Goal: Information Seeking & Learning: Understand process/instructions

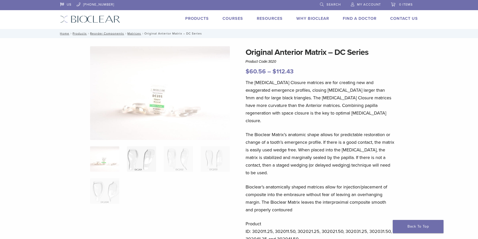
click at [138, 159] on img at bounding box center [141, 158] width 29 height 25
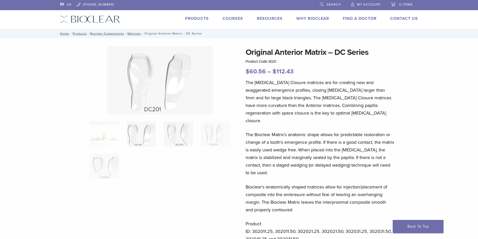
click at [178, 134] on img at bounding box center [178, 133] width 29 height 25
click at [212, 133] on img at bounding box center [215, 133] width 29 height 25
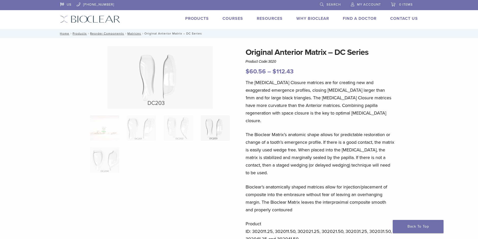
click at [191, 16] on link "Products" at bounding box center [197, 18] width 24 height 5
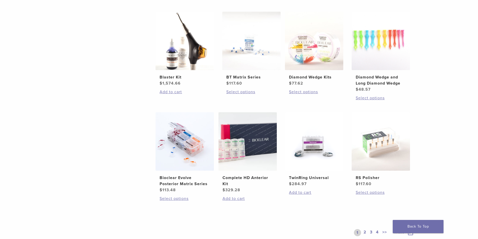
scroll to position [305, 0]
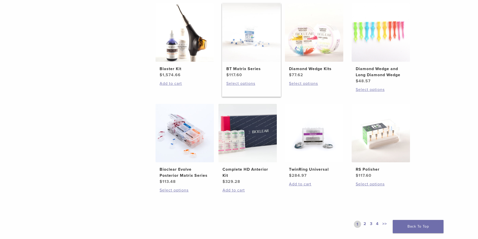
click at [247, 42] on img at bounding box center [251, 32] width 58 height 58
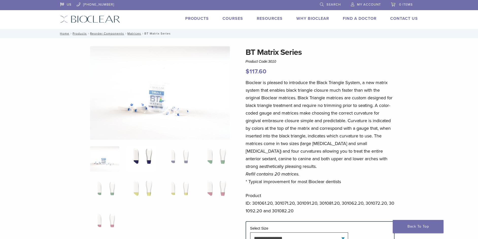
click at [154, 158] on img at bounding box center [141, 158] width 29 height 25
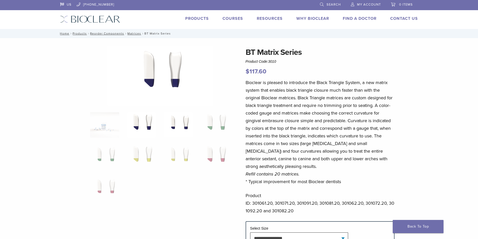
click at [179, 125] on img at bounding box center [178, 124] width 29 height 25
click at [220, 121] on img at bounding box center [215, 124] width 29 height 25
click at [105, 155] on img at bounding box center [104, 156] width 29 height 25
click at [138, 155] on img at bounding box center [141, 156] width 29 height 25
click at [173, 155] on img at bounding box center [178, 156] width 29 height 25
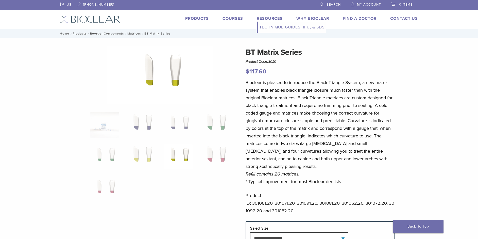
click at [274, 27] on link "Technique Guides, IFU, & SDS" at bounding box center [292, 27] width 68 height 11
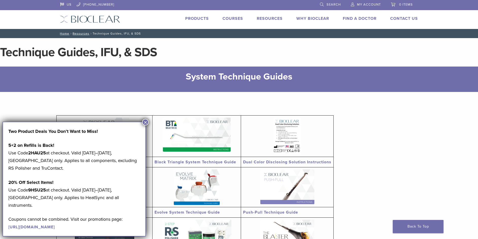
click at [146, 121] on button "×" at bounding box center [145, 122] width 7 height 7
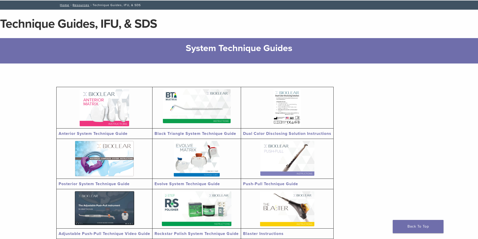
scroll to position [25, 0]
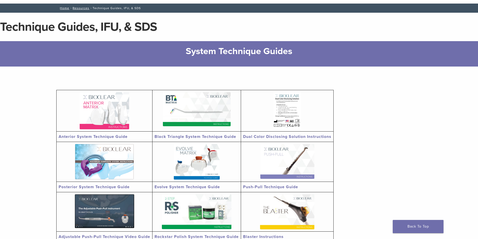
click at [184, 136] on link "Black Triangle System Technique Guide" at bounding box center [196, 136] width 82 height 5
click at [112, 120] on img at bounding box center [104, 110] width 49 height 37
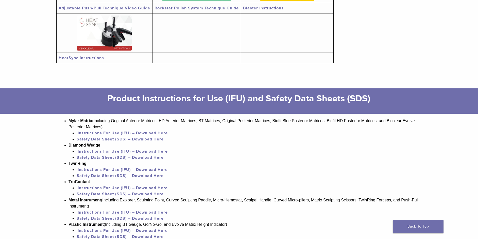
scroll to position [203, 0]
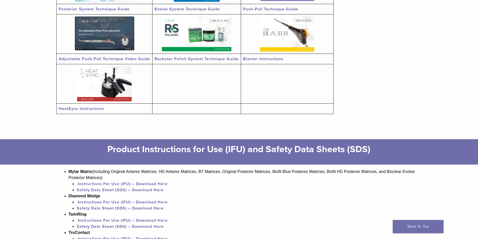
click at [144, 184] on link "Instructions For Use (IFU) – Download Here" at bounding box center [123, 183] width 90 height 5
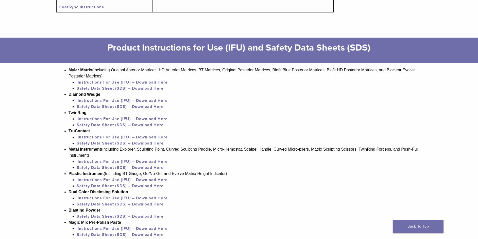
scroll to position [432, 0]
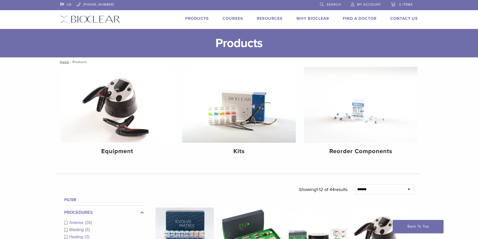
scroll to position [305, 0]
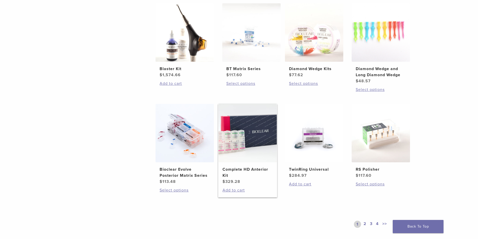
click at [247, 168] on h2 "Complete HD Anterior Kit" at bounding box center [248, 172] width 50 height 12
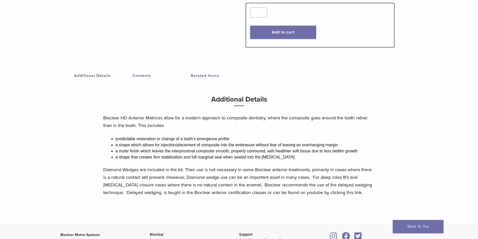
scroll to position [309, 0]
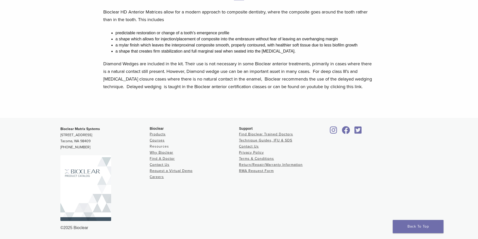
click at [158, 146] on link "Resources" at bounding box center [159, 146] width 19 height 4
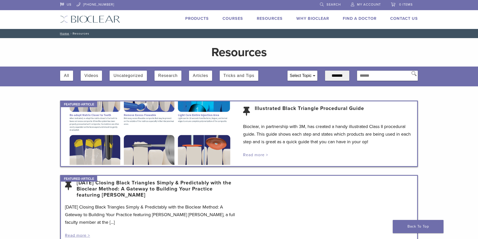
click at [256, 154] on link "Read more >" at bounding box center [255, 154] width 25 height 5
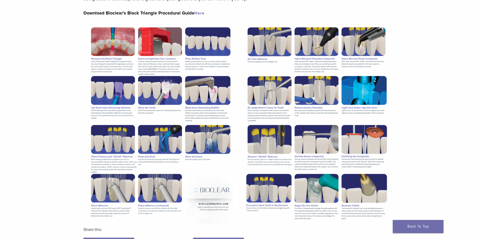
scroll to position [25, 0]
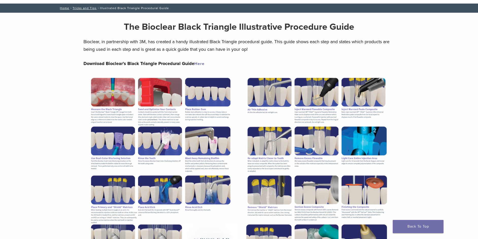
click at [200, 63] on link "Here" at bounding box center [199, 63] width 10 height 5
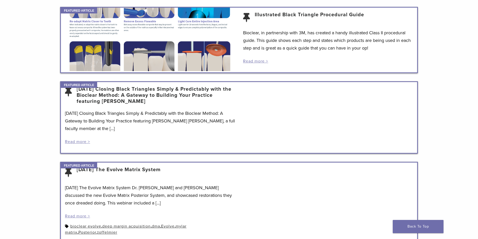
scroll to position [102, 0]
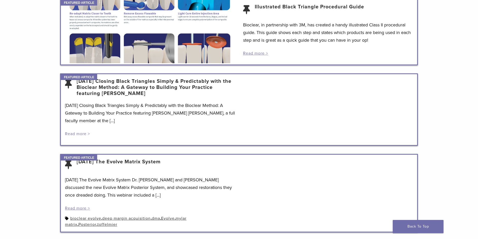
click at [82, 134] on link "Read more >" at bounding box center [77, 133] width 25 height 5
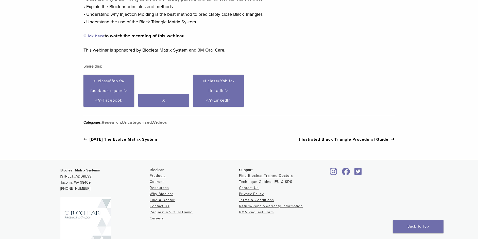
scroll to position [151, 0]
